Goal: Task Accomplishment & Management: Manage account settings

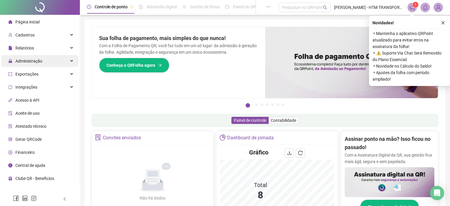
click at [28, 57] on span "Administração" at bounding box center [25, 61] width 34 height 12
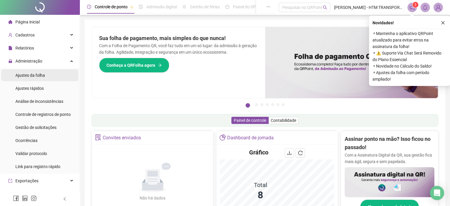
click at [32, 73] on span "Ajustes da folha" at bounding box center [30, 75] width 30 height 5
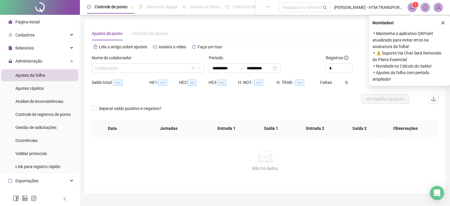
type input "**********"
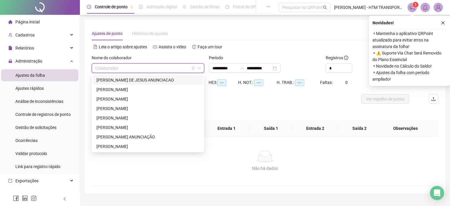
click at [132, 66] on input "search" at bounding box center [145, 68] width 100 height 9
click at [127, 78] on div "[PERSON_NAME] DE JESUS ANUNCIACAO" at bounding box center [148, 80] width 103 height 7
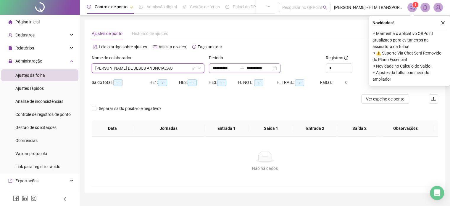
click at [281, 68] on div "**********" at bounding box center [245, 67] width 72 height 9
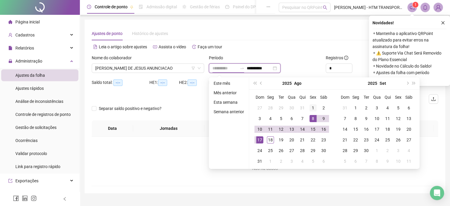
type input "**********"
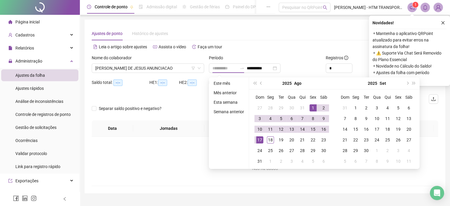
click at [312, 109] on div "1" at bounding box center [313, 107] width 7 height 7
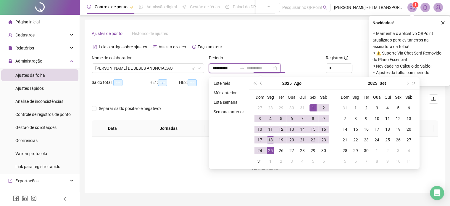
type input "**********"
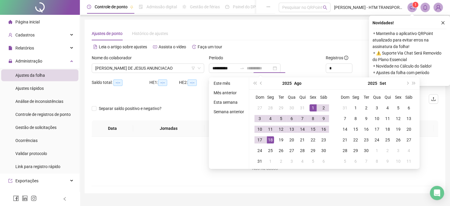
click at [271, 141] on div "18" at bounding box center [270, 139] width 7 height 7
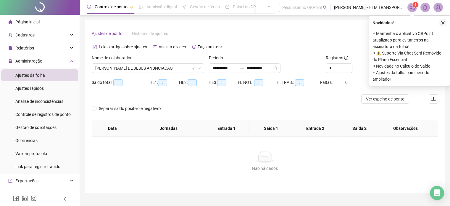
click at [441, 21] on icon "close" at bounding box center [443, 23] width 4 height 4
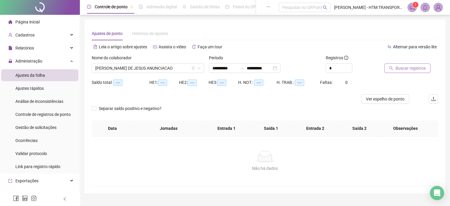
click at [400, 68] on span "Buscar registros" at bounding box center [411, 68] width 30 height 7
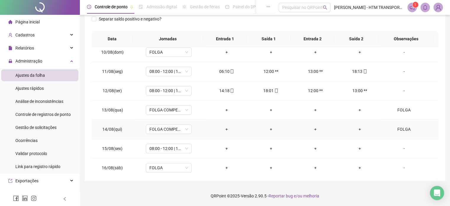
scroll to position [207, 0]
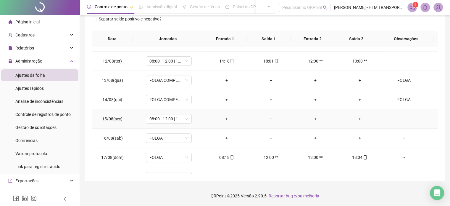
click at [399, 117] on div "-" at bounding box center [404, 118] width 35 height 7
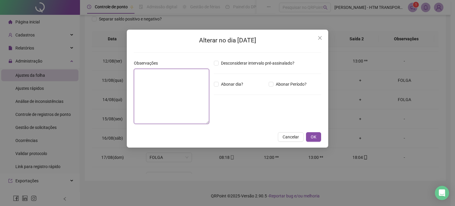
drag, startPoint x: 170, startPoint y: 74, endPoint x: 163, endPoint y: 75, distance: 6.6
click at [169, 74] on textarea at bounding box center [171, 96] width 75 height 55
type textarea "*"
type textarea "*****"
click at [311, 139] on span "OK" at bounding box center [314, 137] width 6 height 7
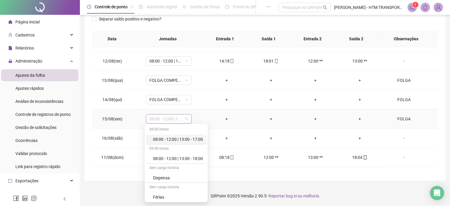
click at [185, 119] on span "08:00 - 12:00 | 13:00 - 17:00" at bounding box center [169, 118] width 39 height 9
click at [166, 176] on div "Folga compensatória" at bounding box center [178, 177] width 50 height 7
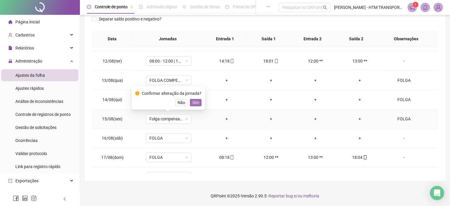
click at [200, 100] on button "Sim" at bounding box center [196, 102] width 12 height 7
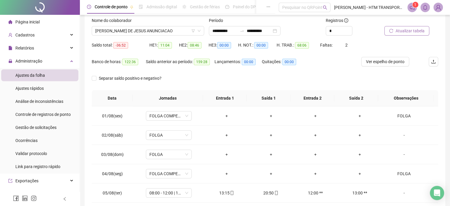
scroll to position [8, 0]
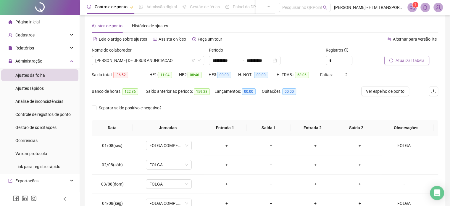
click at [407, 60] on span "Atualizar tabela" at bounding box center [410, 60] width 29 height 7
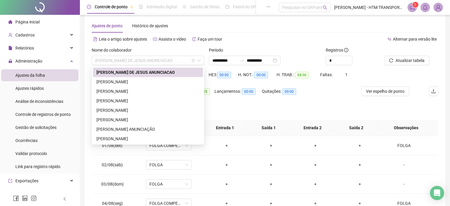
click at [153, 61] on span "[PERSON_NAME] DE JESUS ANUNCIACAO" at bounding box center [147, 60] width 105 height 9
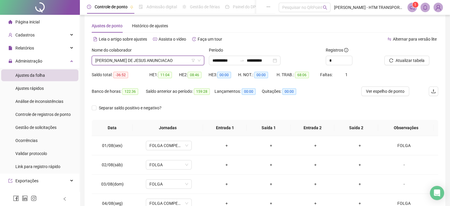
click at [161, 50] on div "Nome do colaborador" at bounding box center [148, 51] width 113 height 9
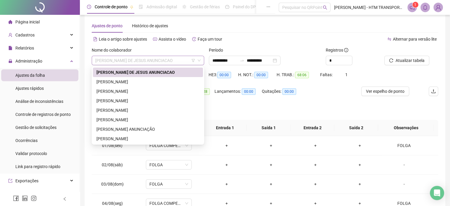
click at [158, 59] on span "[PERSON_NAME] DE JESUS ANUNCIACAO" at bounding box center [147, 60] width 105 height 9
click at [126, 82] on div "[PERSON_NAME]" at bounding box center [148, 81] width 103 height 7
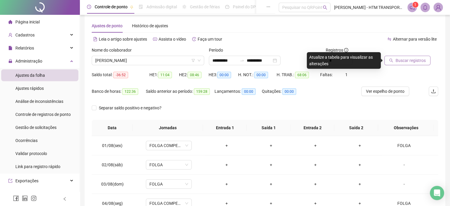
click at [407, 61] on span "Buscar registros" at bounding box center [411, 60] width 30 height 7
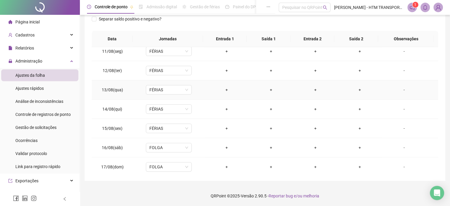
scroll to position [219, 0]
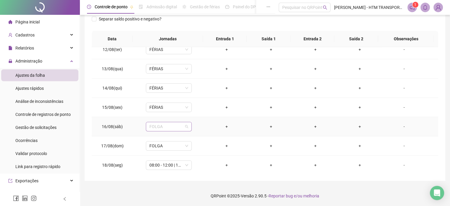
click at [184, 126] on span "FOLGA" at bounding box center [169, 126] width 39 height 9
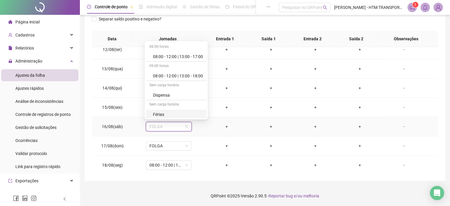
click at [170, 111] on div "Férias" at bounding box center [178, 114] width 50 height 7
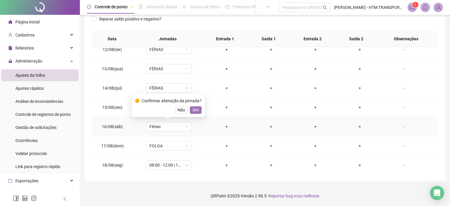
click at [195, 108] on span "Sim" at bounding box center [195, 110] width 7 height 7
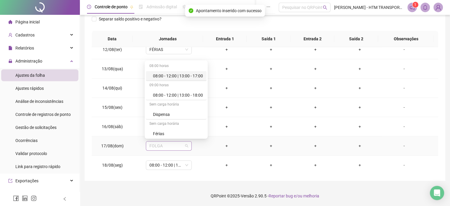
click at [186, 142] on span "FOLGA" at bounding box center [169, 145] width 39 height 9
click at [170, 131] on div "Férias" at bounding box center [178, 133] width 50 height 7
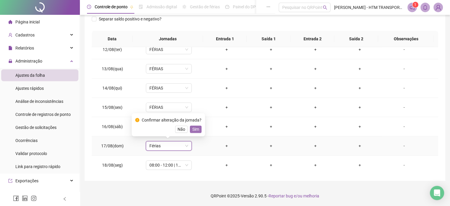
click at [192, 130] on span "Sim" at bounding box center [195, 129] width 7 height 7
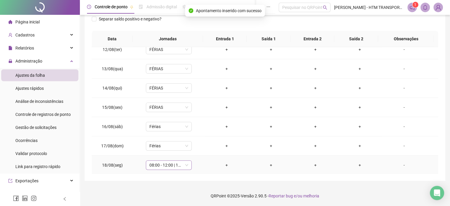
click at [187, 166] on span "08:00 - 12:00 | 13:00 - 18:00" at bounding box center [169, 165] width 39 height 9
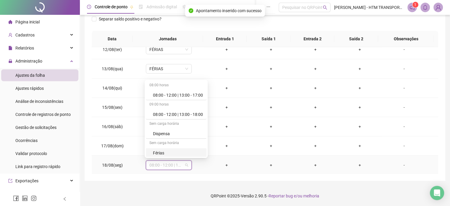
click at [180, 150] on div "Férias" at bounding box center [178, 153] width 50 height 7
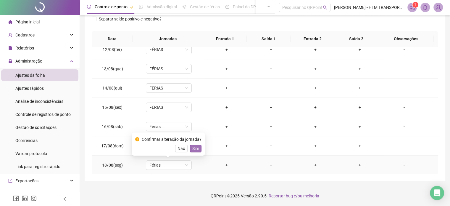
click at [199, 149] on button "Sim" at bounding box center [196, 148] width 12 height 7
click at [199, 149] on td "Férias" at bounding box center [168, 145] width 71 height 19
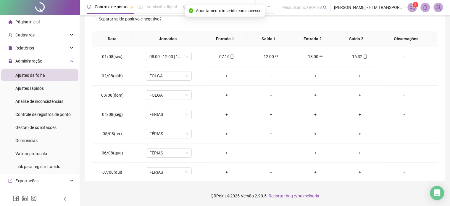
scroll to position [0, 0]
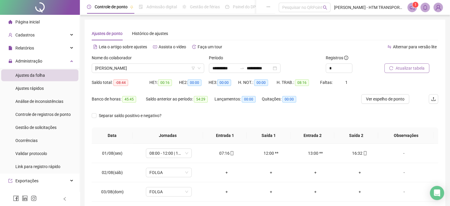
click at [409, 65] on span "Atualizar tabela" at bounding box center [410, 68] width 29 height 7
click at [281, 69] on div "**********" at bounding box center [245, 67] width 72 height 9
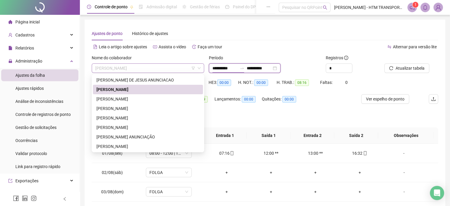
click at [145, 68] on span "[PERSON_NAME]" at bounding box center [147, 68] width 105 height 9
click at [124, 98] on div "[PERSON_NAME]" at bounding box center [148, 99] width 103 height 7
click at [124, 98] on span "54:45" at bounding box center [129, 99] width 14 height 7
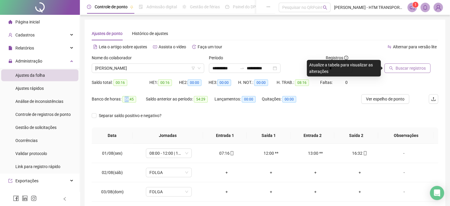
click at [404, 70] on span "Buscar registros" at bounding box center [411, 68] width 30 height 7
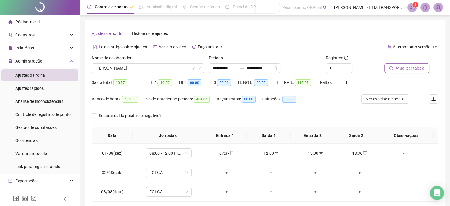
click at [413, 68] on span "Atualizar tabela" at bounding box center [410, 68] width 29 height 7
click at [398, 67] on span "Atualizar tabela" at bounding box center [410, 68] width 29 height 7
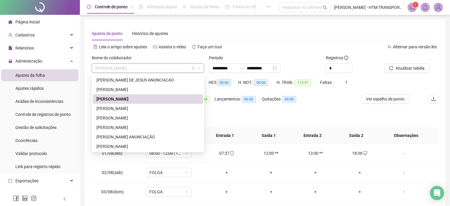
click at [169, 65] on span "[PERSON_NAME]" at bounding box center [147, 68] width 105 height 9
click at [117, 107] on div "[PERSON_NAME]" at bounding box center [148, 108] width 103 height 7
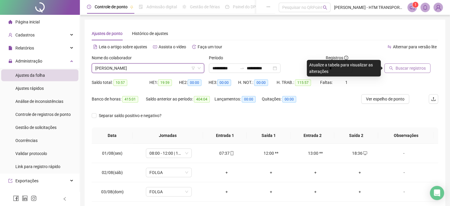
click at [404, 71] on button "Buscar registros" at bounding box center [408, 67] width 46 height 9
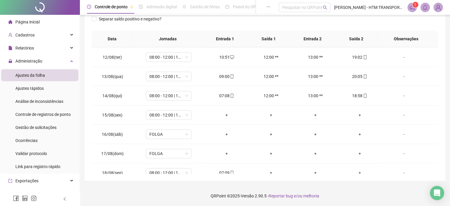
scroll to position [219, 0]
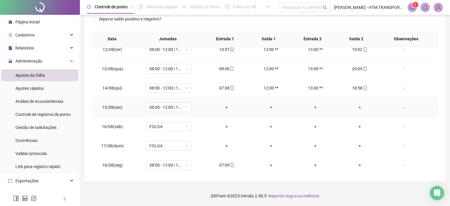
click at [399, 106] on div "-" at bounding box center [404, 107] width 35 height 7
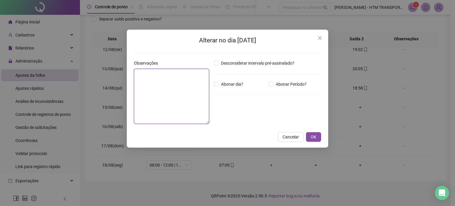
click at [168, 79] on textarea at bounding box center [171, 96] width 75 height 55
type textarea "*****"
click at [316, 136] on span "OK" at bounding box center [314, 137] width 6 height 7
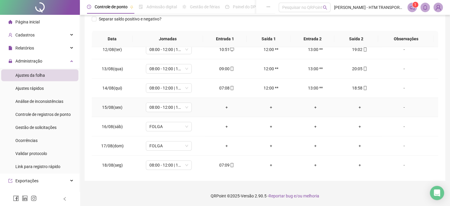
click at [400, 104] on div "-" at bounding box center [404, 107] width 35 height 7
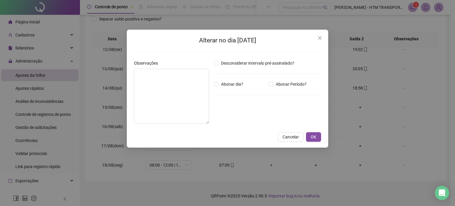
type textarea "*****"
click at [317, 136] on button "OK" at bounding box center [313, 136] width 15 height 9
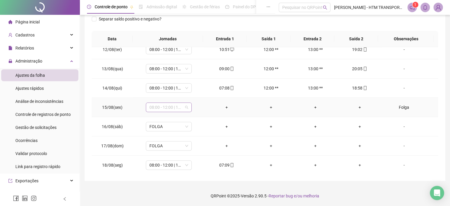
click at [186, 107] on span "08:00 - 12:00 | 13:00 - 17:00" at bounding box center [169, 107] width 39 height 9
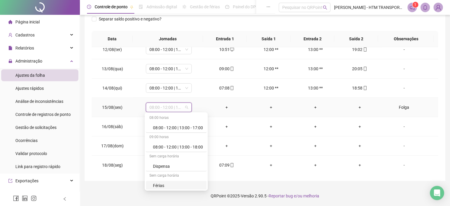
scroll to position [58, 0]
click at [172, 164] on div "Folga compensatória" at bounding box center [178, 165] width 50 height 7
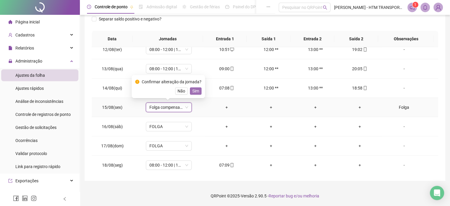
click at [193, 91] on span "Sim" at bounding box center [195, 91] width 7 height 7
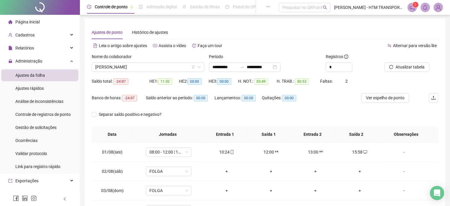
scroll to position [0, 0]
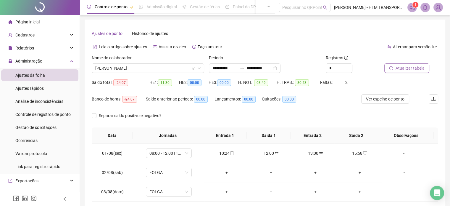
click at [407, 70] on span "Atualizar tabela" at bounding box center [410, 68] width 29 height 7
click at [401, 71] on span "Atualizar tabela" at bounding box center [410, 68] width 29 height 7
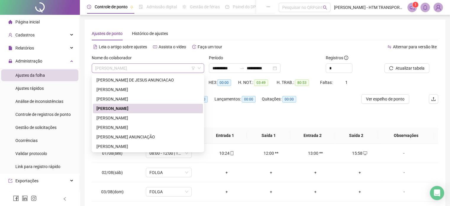
click at [186, 65] on span "[PERSON_NAME]" at bounding box center [147, 68] width 105 height 9
click at [105, 117] on div "[PERSON_NAME]" at bounding box center [148, 118] width 103 height 7
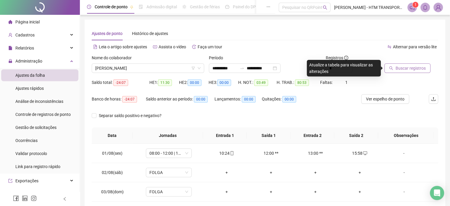
click at [399, 66] on span "Buscar registros" at bounding box center [411, 68] width 30 height 7
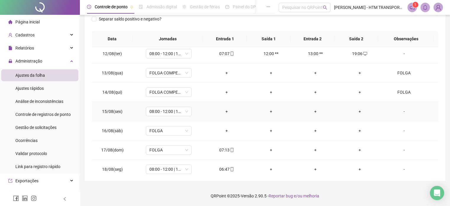
scroll to position [219, 0]
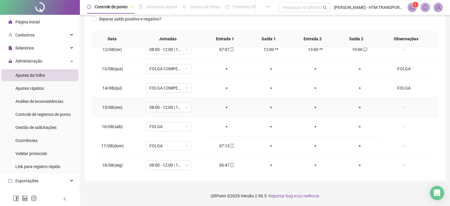
click at [399, 105] on div "-" at bounding box center [404, 107] width 35 height 7
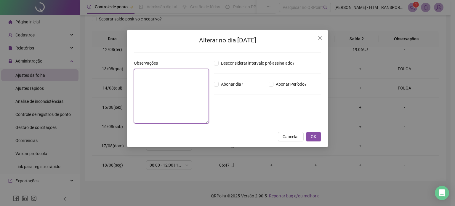
click at [176, 90] on textarea at bounding box center [171, 96] width 75 height 55
type textarea "*"
type textarea "*****"
click at [316, 134] on span "OK" at bounding box center [314, 137] width 6 height 7
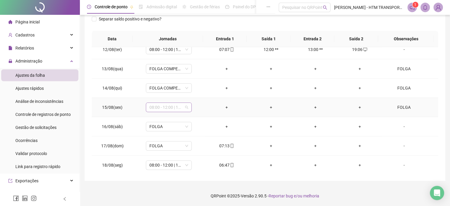
click at [185, 105] on span "08:00 - 12:00 | 13:00 - 17:00" at bounding box center [169, 107] width 39 height 9
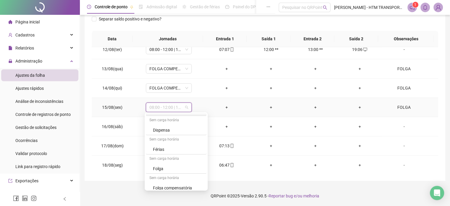
scroll to position [58, 0]
click at [171, 164] on div "Folga compensatória" at bounding box center [178, 165] width 50 height 7
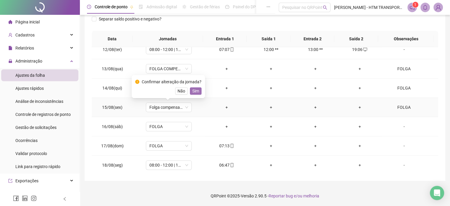
click at [198, 91] on span "Sim" at bounding box center [195, 91] width 7 height 7
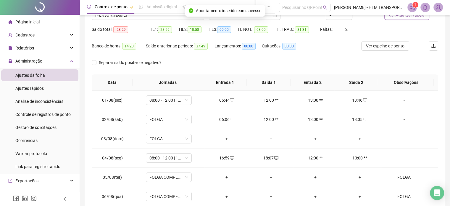
scroll to position [0, 0]
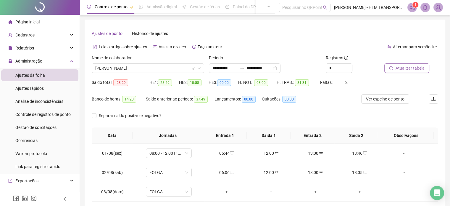
click at [407, 70] on span "Atualizar tabela" at bounding box center [410, 68] width 29 height 7
click at [401, 67] on span "Atualizar tabela" at bounding box center [410, 68] width 29 height 7
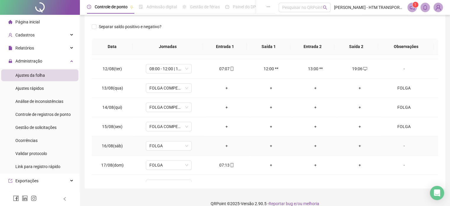
scroll to position [219, 0]
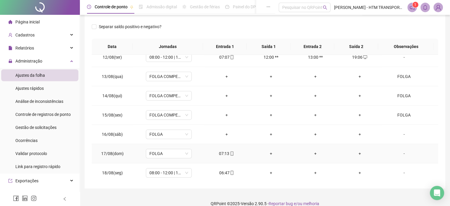
click at [399, 153] on div "-" at bounding box center [404, 153] width 35 height 7
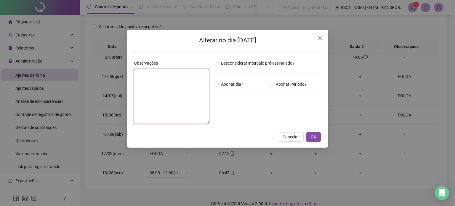
click at [184, 86] on textarea at bounding box center [171, 96] width 75 height 55
click at [317, 39] on span "Close" at bounding box center [319, 38] width 9 height 5
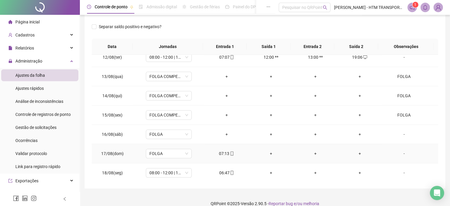
click at [356, 153] on div "+" at bounding box center [360, 153] width 35 height 7
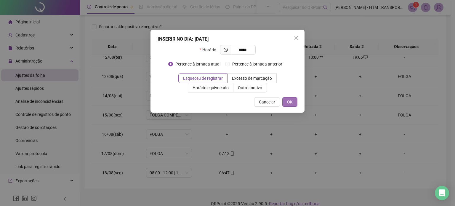
type input "*****"
click at [288, 99] on span "OK" at bounding box center [290, 102] width 6 height 7
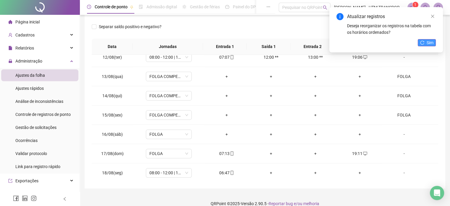
click at [426, 45] on button "Sim" at bounding box center [427, 42] width 18 height 7
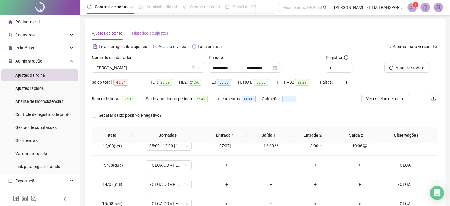
scroll to position [0, 0]
click at [179, 67] on span "[PERSON_NAME]" at bounding box center [147, 68] width 105 height 9
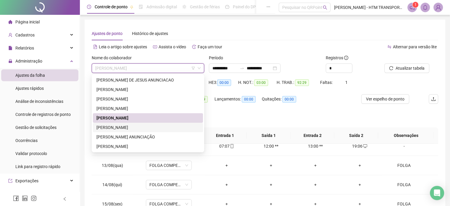
click at [129, 126] on div "[PERSON_NAME]" at bounding box center [148, 127] width 103 height 7
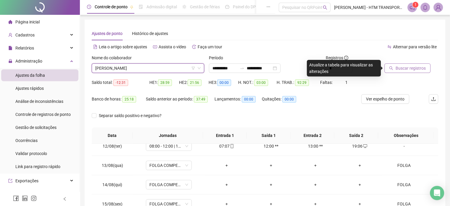
click at [398, 70] on span "Buscar registros" at bounding box center [411, 68] width 30 height 7
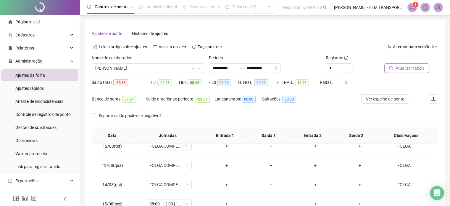
click at [404, 66] on span "Atualizar tabela" at bounding box center [410, 68] width 29 height 7
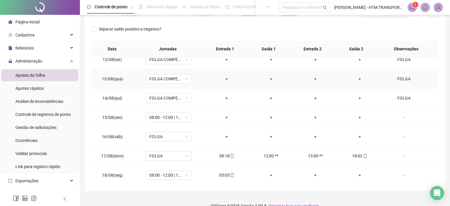
scroll to position [97, 0]
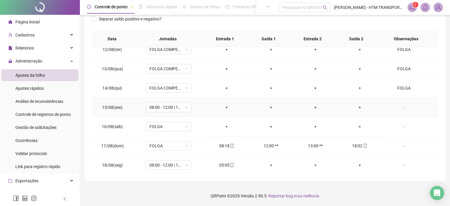
click at [398, 108] on div "-" at bounding box center [404, 107] width 35 height 7
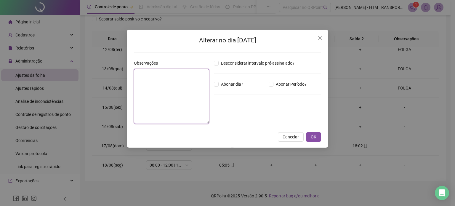
click at [188, 79] on textarea at bounding box center [171, 96] width 75 height 55
type textarea "*****"
click at [314, 139] on span "OK" at bounding box center [314, 137] width 6 height 7
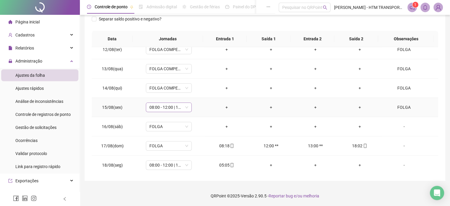
click at [185, 109] on span "08:00 - 12:00 | 13:00 - 17:00" at bounding box center [169, 107] width 39 height 9
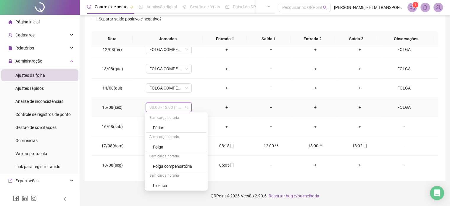
scroll to position [58, 0]
click at [176, 163] on div "Folga compensatória" at bounding box center [178, 165] width 50 height 7
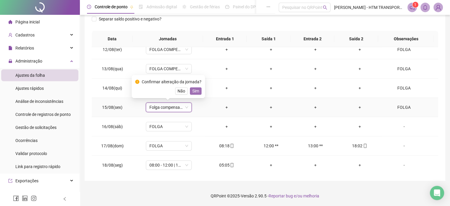
click at [197, 92] on span "Sim" at bounding box center [195, 91] width 7 height 7
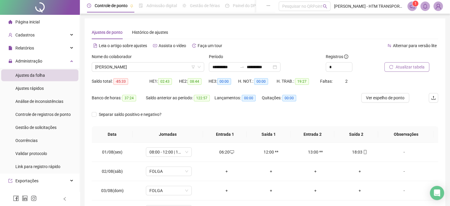
scroll to position [0, 0]
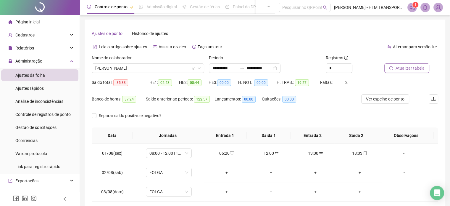
click at [409, 69] on span "Atualizar tabela" at bounding box center [410, 68] width 29 height 7
click at [400, 67] on span "Atualizar tabela" at bounding box center [410, 68] width 29 height 7
click at [403, 65] on span "Atualizar tabela" at bounding box center [410, 68] width 29 height 7
click at [411, 68] on span "Atualizar tabela" at bounding box center [410, 68] width 29 height 7
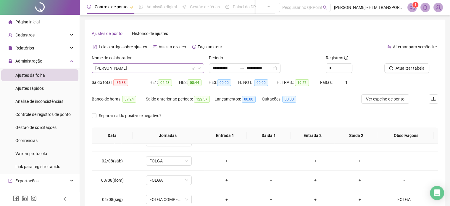
click at [162, 65] on span "[PERSON_NAME]" at bounding box center [147, 68] width 105 height 9
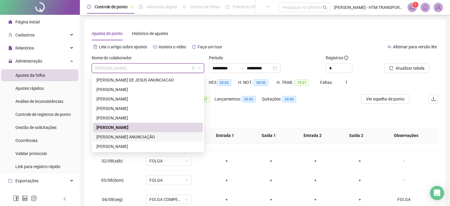
click at [122, 136] on div "[PERSON_NAME] ANUNCIAÇÃO" at bounding box center [148, 137] width 103 height 7
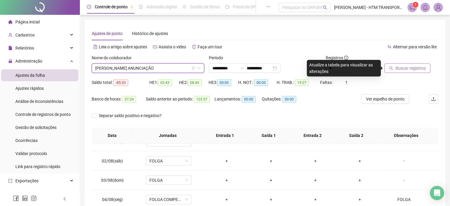
click at [403, 69] on span "Buscar registros" at bounding box center [411, 68] width 30 height 7
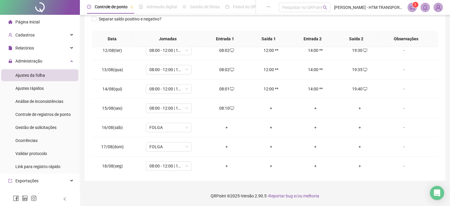
scroll to position [219, 0]
click at [356, 105] on div "+" at bounding box center [360, 107] width 35 height 7
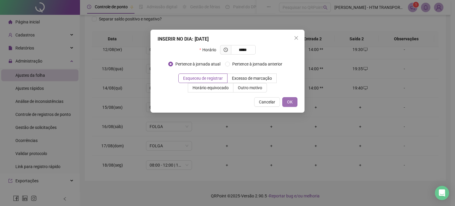
type input "*****"
click at [295, 100] on button "OK" at bounding box center [289, 101] width 15 height 9
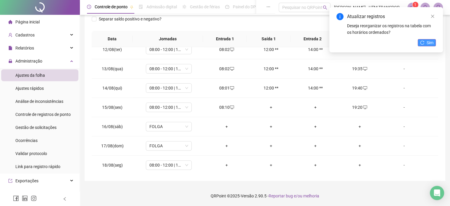
click at [426, 41] on button "Sim" at bounding box center [427, 42] width 18 height 7
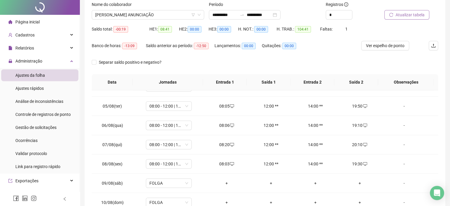
scroll to position [0, 0]
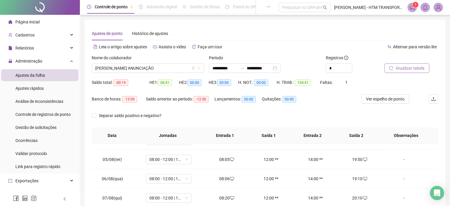
click at [407, 67] on span "Atualizar tabela" at bounding box center [410, 68] width 29 height 7
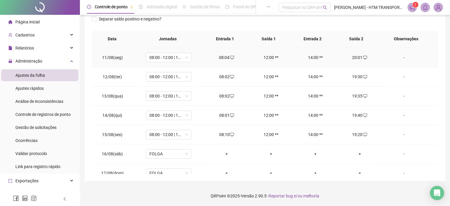
scroll to position [219, 0]
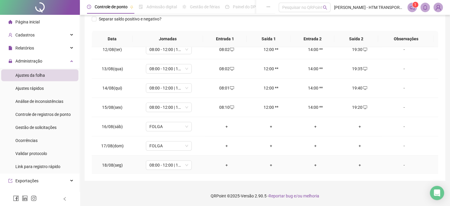
click at [227, 162] on div "+" at bounding box center [226, 165] width 35 height 7
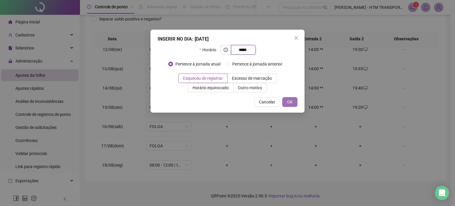
type input "*****"
click at [291, 100] on span "OK" at bounding box center [290, 102] width 6 height 7
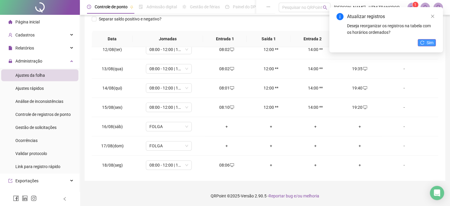
click at [429, 41] on span "Sim" at bounding box center [430, 42] width 7 height 7
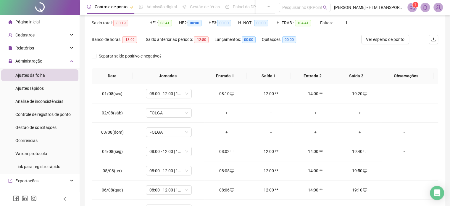
scroll to position [0, 0]
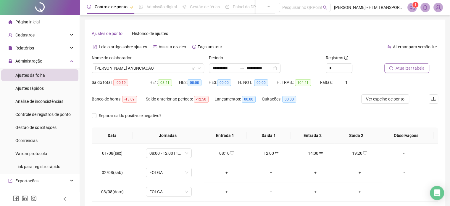
click at [400, 66] on span "Atualizar tabela" at bounding box center [410, 68] width 29 height 7
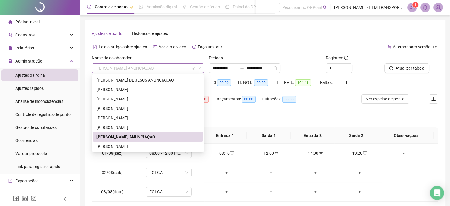
click at [190, 67] on span "[PERSON_NAME] ANUNCIAÇÃO" at bounding box center [147, 68] width 105 height 9
click at [129, 145] on div "[PERSON_NAME]" at bounding box center [148, 146] width 103 height 7
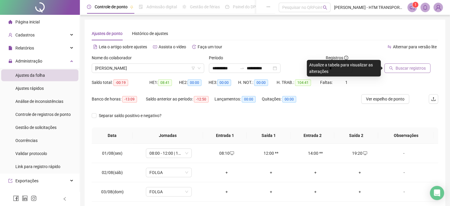
click at [394, 66] on button "Buscar registros" at bounding box center [408, 67] width 46 height 9
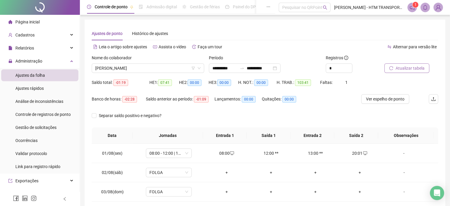
click at [406, 65] on span "Atualizar tabela" at bounding box center [410, 68] width 29 height 7
click at [407, 69] on span "Atualizar tabela" at bounding box center [410, 68] width 29 height 7
click at [402, 70] on span "Atualizar tabela" at bounding box center [410, 68] width 29 height 7
click at [410, 72] on button "Atualizar tabela" at bounding box center [407, 67] width 45 height 9
